Goal: Book appointment/travel/reservation

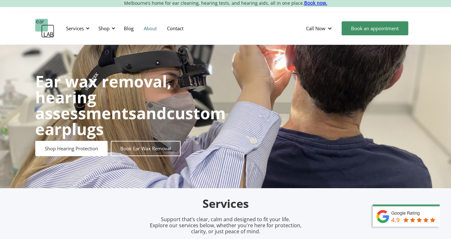
click at [148, 28] on link "About" at bounding box center [150, 28] width 23 height 18
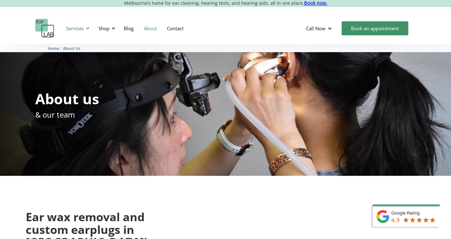
click at [73, 31] on div "Services" at bounding box center [75, 28] width 18 height 6
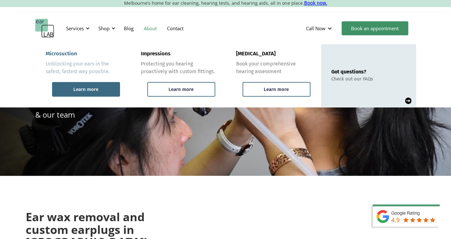
click at [103, 84] on div "Learn more" at bounding box center [86, 89] width 68 height 15
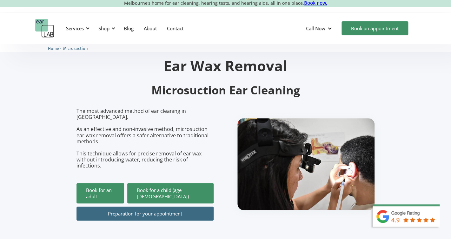
scroll to position [16, 0]
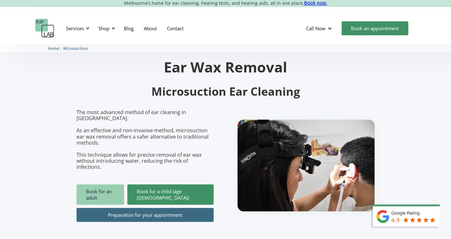
click at [124, 184] on link "Book for an adult" at bounding box center [100, 194] width 48 height 20
